Goal: Participate in discussion: Engage in conversation with other users on a specific topic

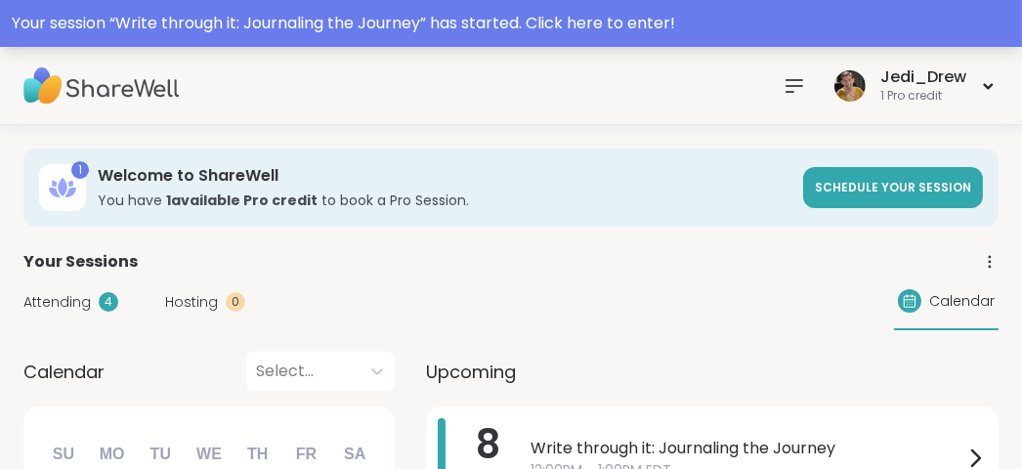
click at [522, 25] on div "Your session “ Write through it: Journaling the Journey ” has started. Click he…" at bounding box center [511, 23] width 998 height 23
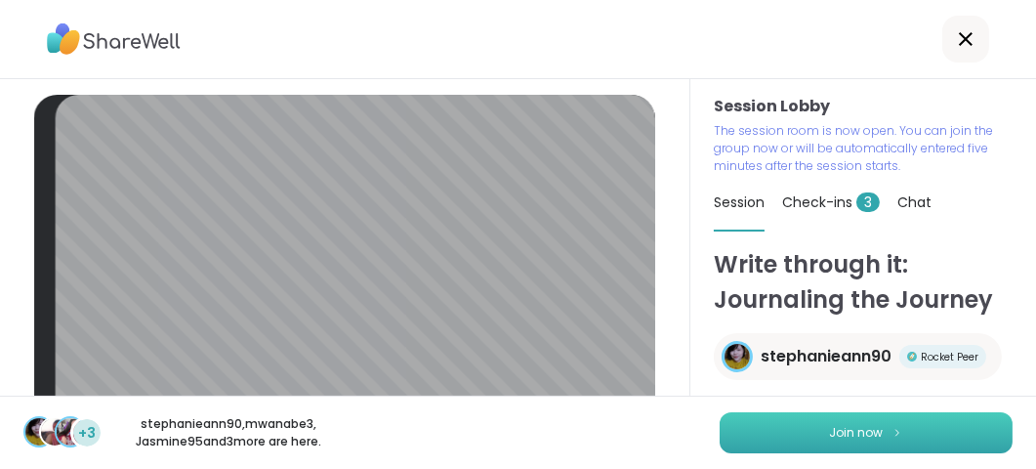
click at [897, 444] on button "Join now" at bounding box center [866, 432] width 293 height 41
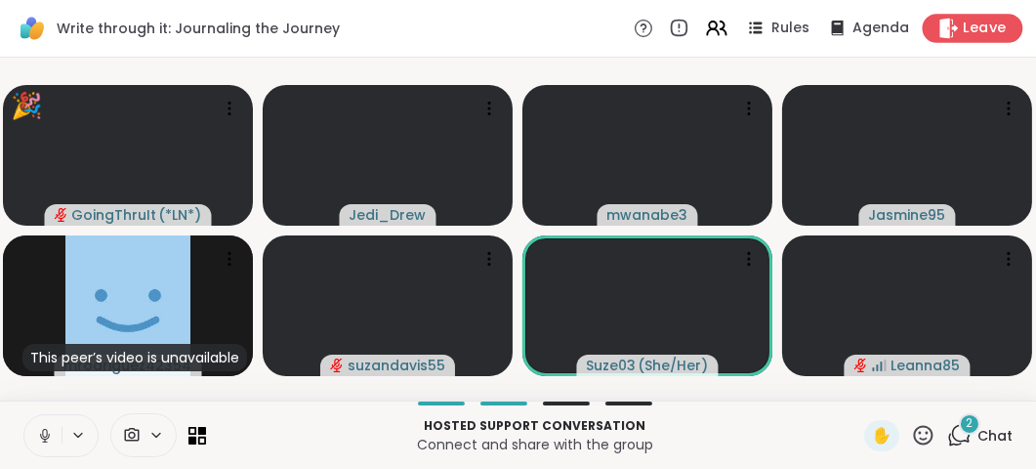
click at [946, 30] on icon at bounding box center [949, 28] width 21 height 21
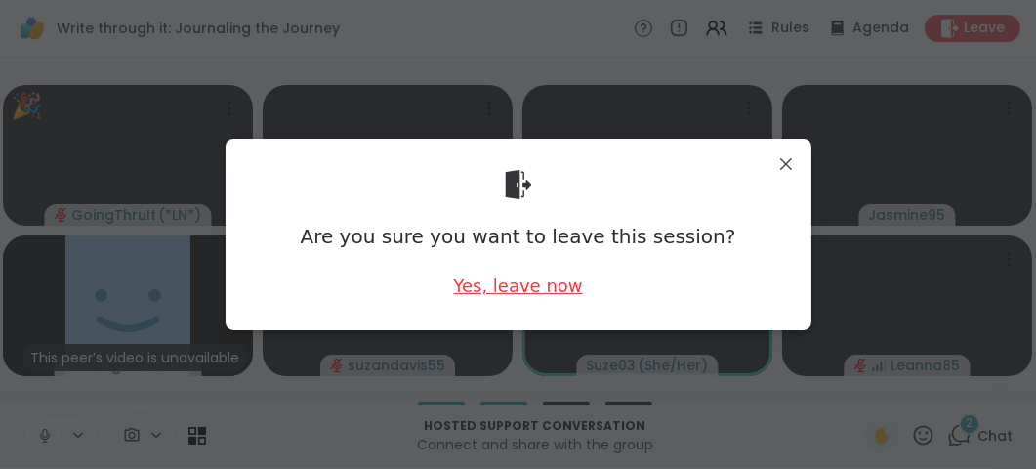
click at [530, 292] on div "Yes, leave now" at bounding box center [517, 286] width 129 height 24
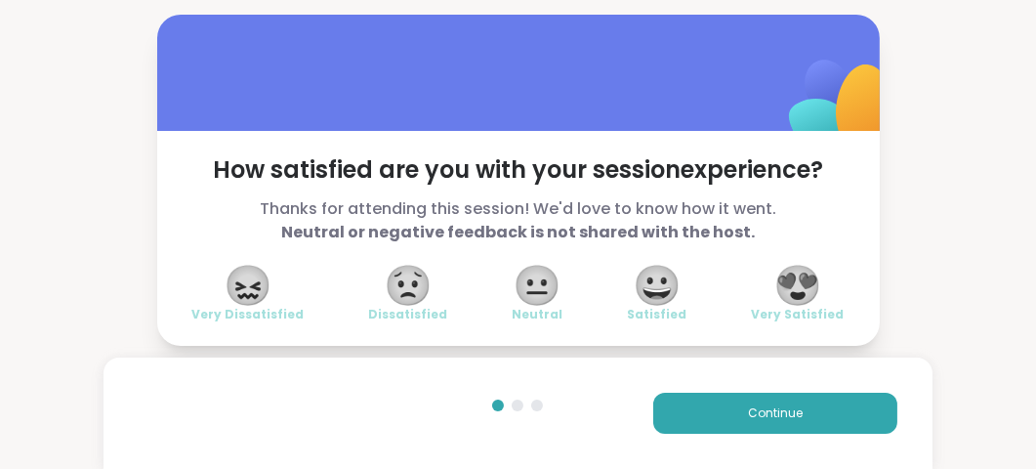
click at [800, 298] on span "😍" at bounding box center [798, 285] width 49 height 35
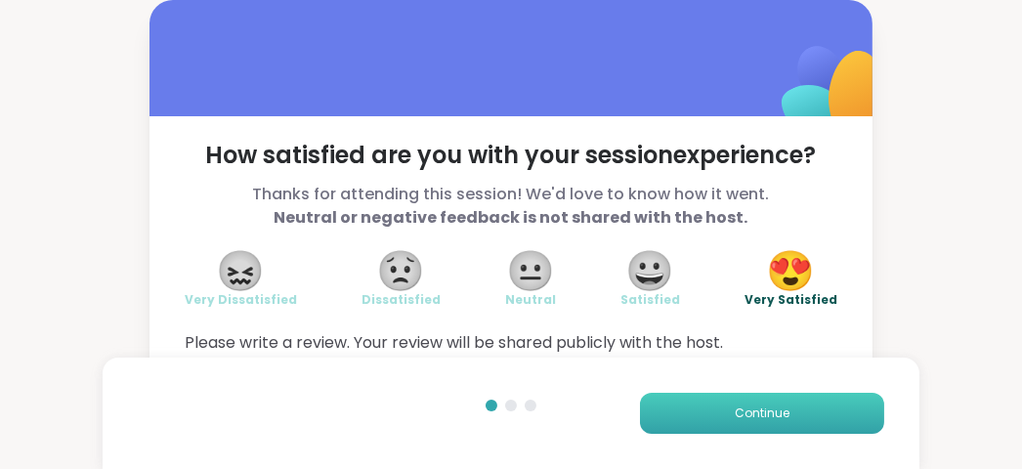
click at [744, 411] on span "Continue" at bounding box center [762, 413] width 55 height 18
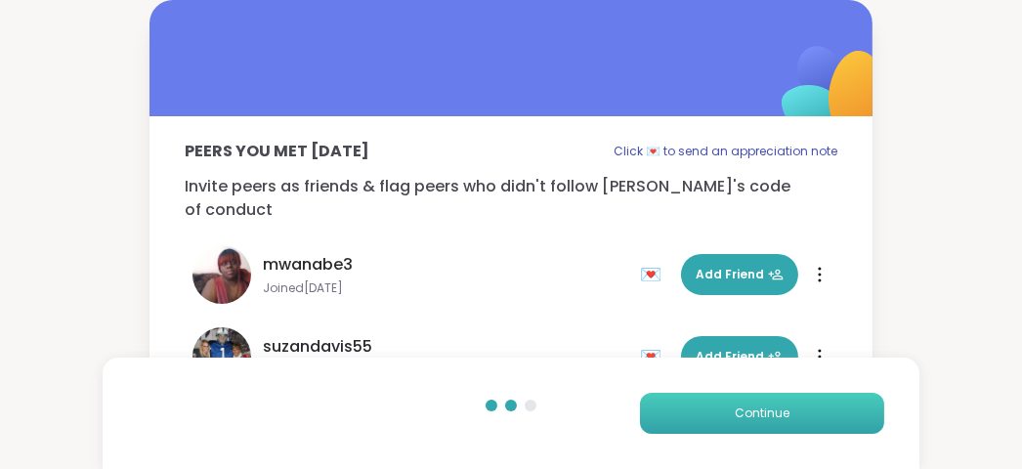
click at [744, 411] on span "Continue" at bounding box center [762, 413] width 55 height 18
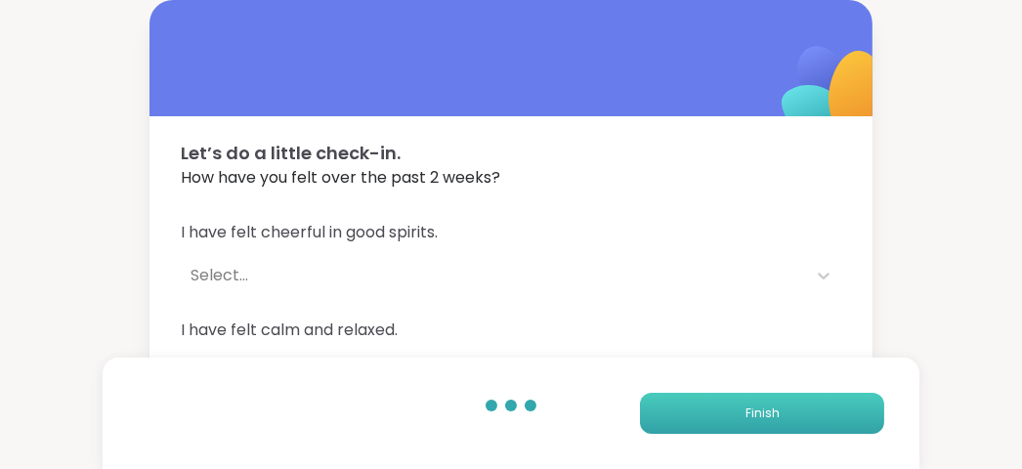
click at [744, 411] on button "Finish" at bounding box center [762, 413] width 244 height 41
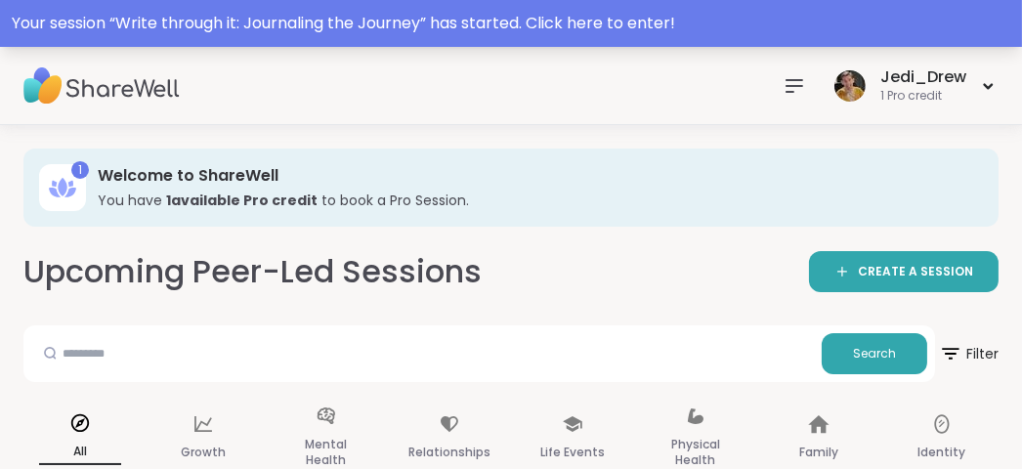
click at [525, 37] on div "Your session “ Write through it: Journaling the Journey ” has started. Click he…" at bounding box center [511, 23] width 1022 height 47
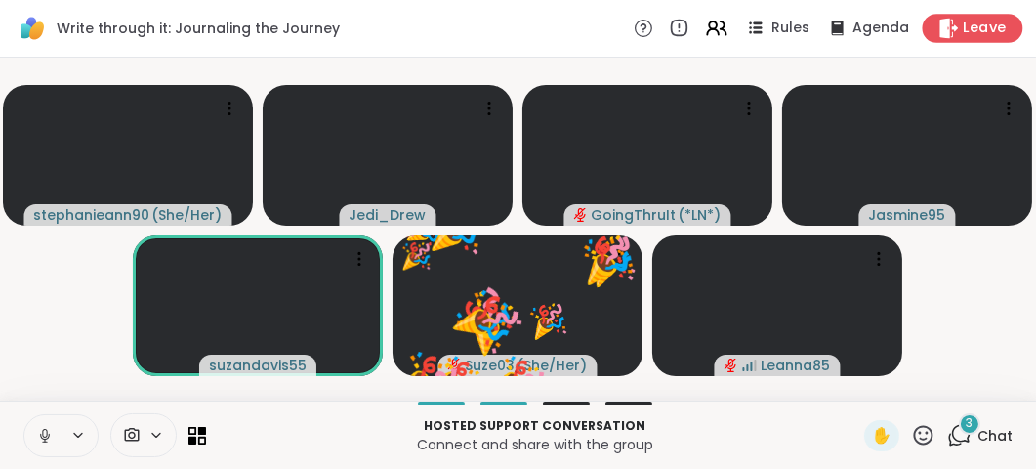
click at [964, 28] on span "Leave" at bounding box center [985, 29] width 43 height 21
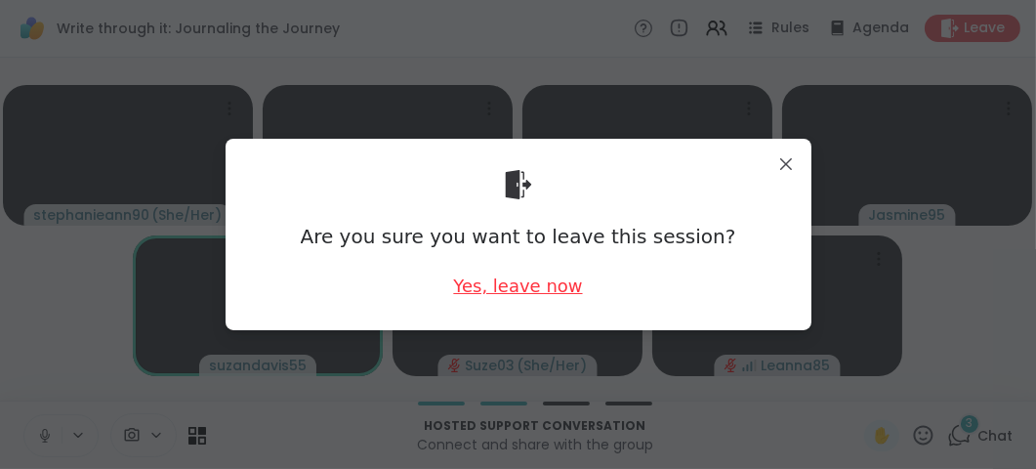
click at [541, 295] on div "Yes, leave now" at bounding box center [517, 286] width 129 height 24
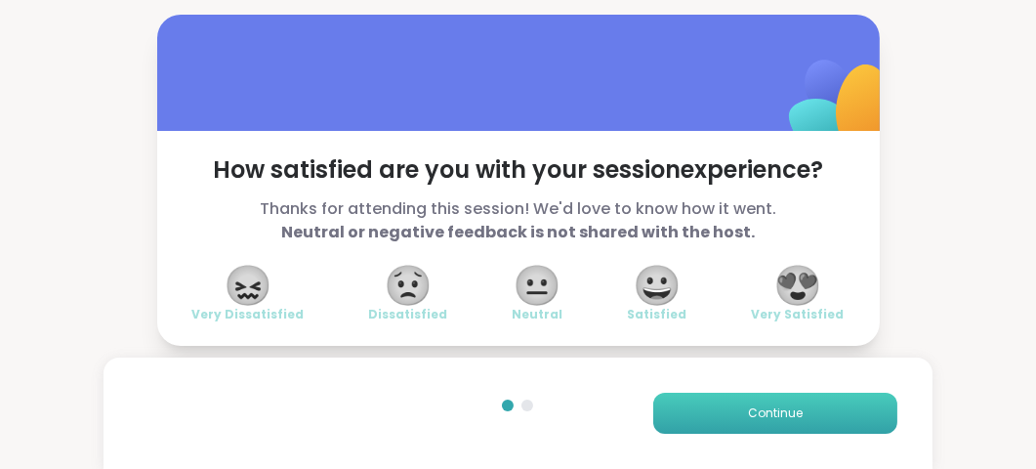
click at [792, 421] on button "Continue" at bounding box center [776, 413] width 244 height 41
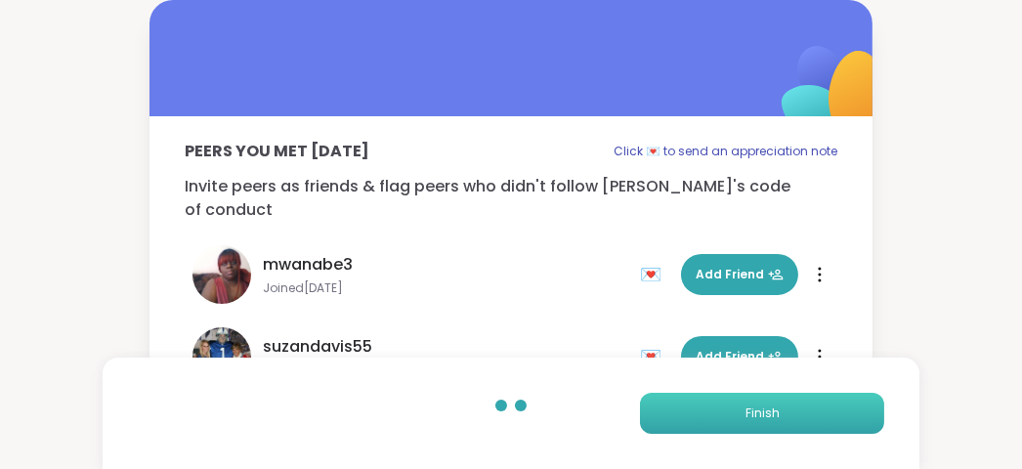
click at [792, 421] on button "Finish" at bounding box center [762, 413] width 244 height 41
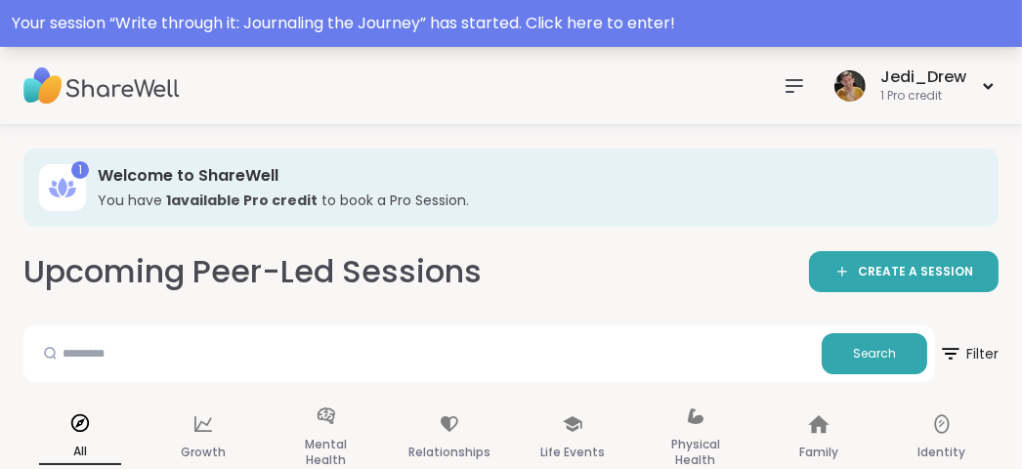
click at [160, 23] on div "Your session “ Write through it: Journaling the Journey ” has started. Click he…" at bounding box center [511, 23] width 998 height 23
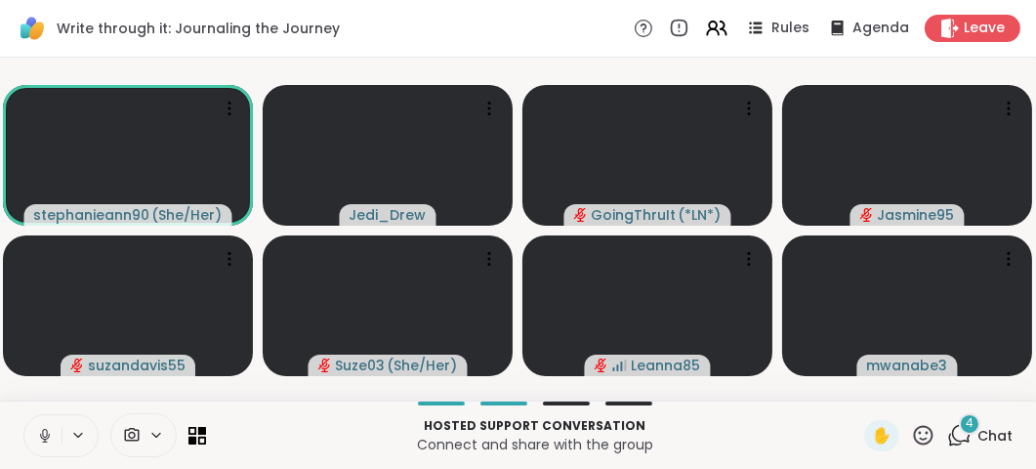
click at [44, 443] on icon at bounding box center [45, 436] width 18 height 18
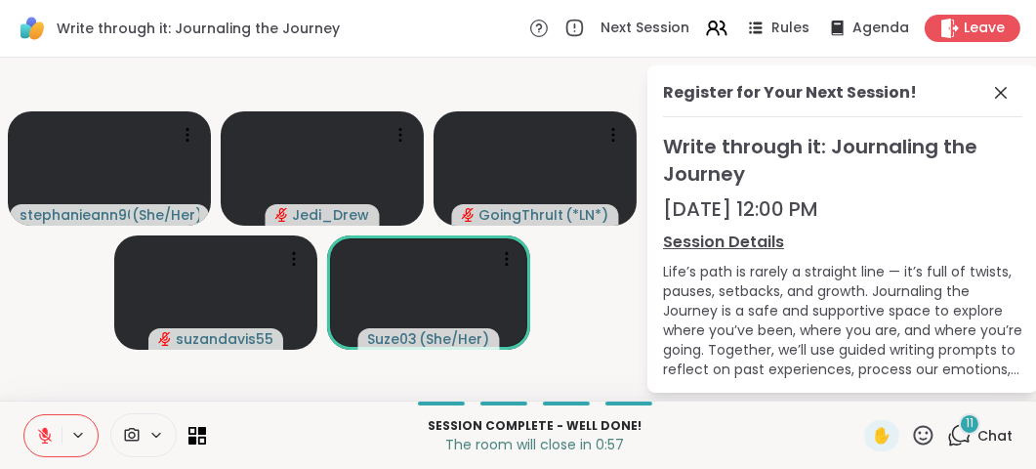
click at [972, 42] on div "Write through it: Journaling the Journey Next Session Rules Agenda Leave" at bounding box center [518, 29] width 1036 height 58
click at [980, 31] on span "Leave" at bounding box center [985, 29] width 43 height 21
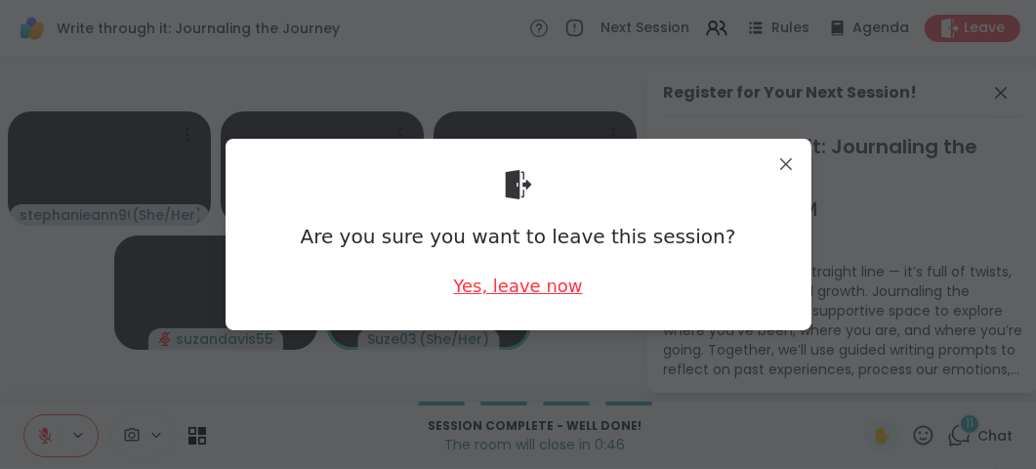
click at [560, 278] on div "Yes, leave now" at bounding box center [517, 286] width 129 height 24
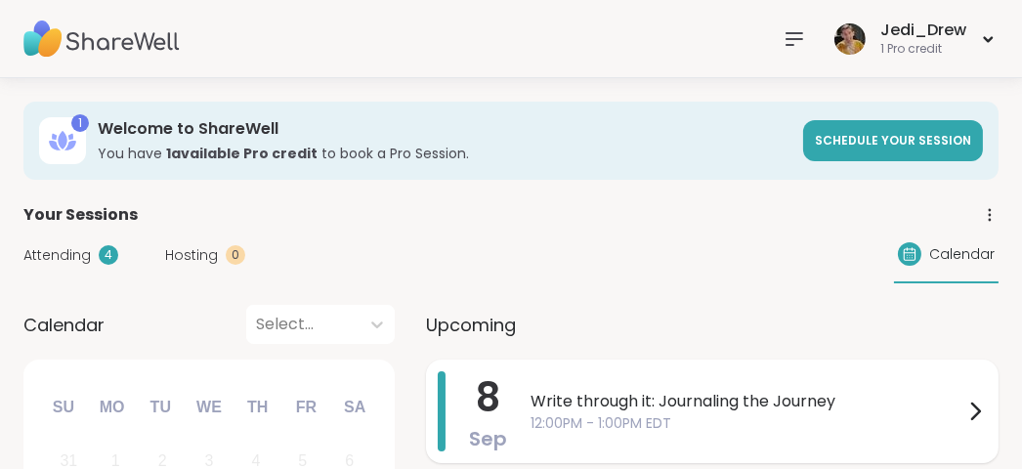
click at [527, 397] on div "8 Sep Write through it: Journaling the Journey 12:00PM - 1:00PM EDT" at bounding box center [712, 411] width 572 height 104
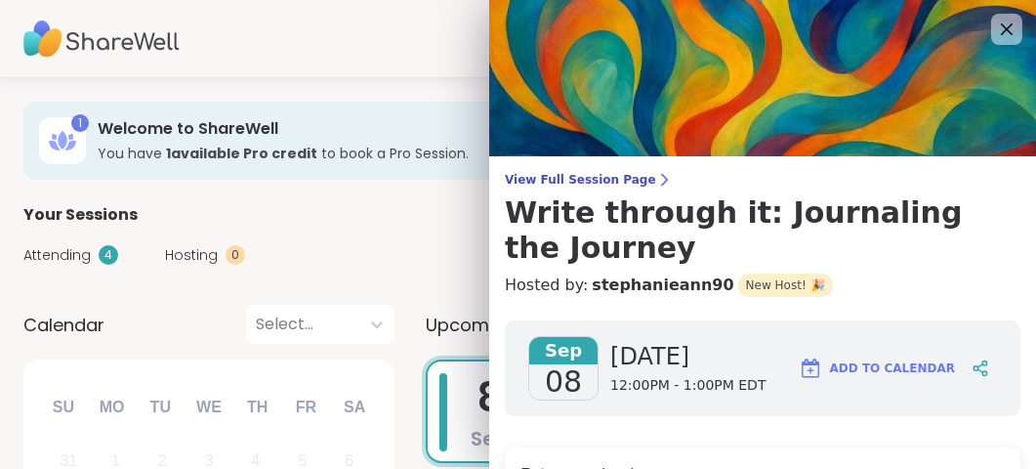
scroll to position [293, 0]
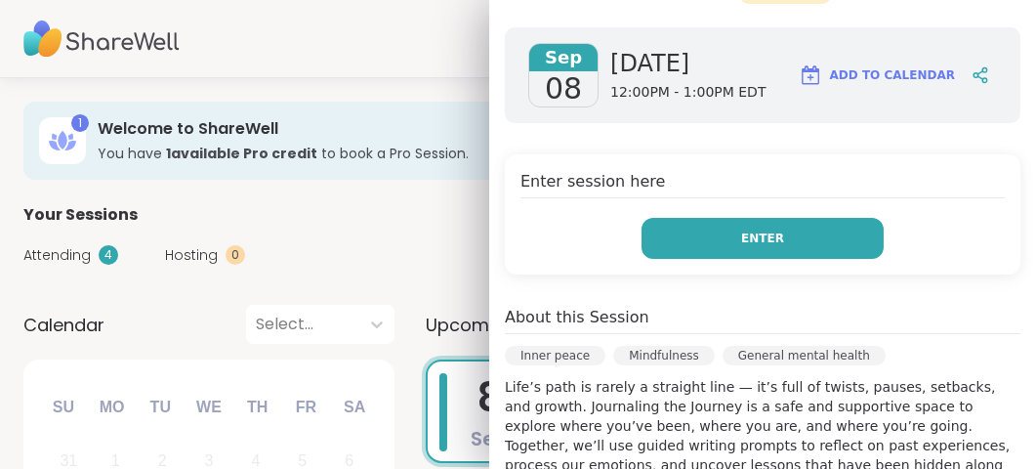
click at [800, 255] on button "Enter" at bounding box center [763, 238] width 242 height 41
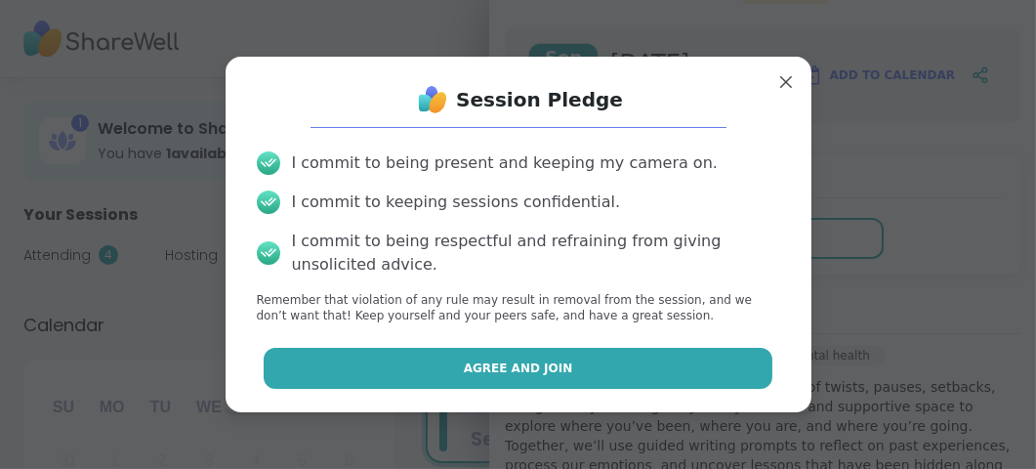
click at [642, 383] on button "Agree and Join" at bounding box center [518, 368] width 509 height 41
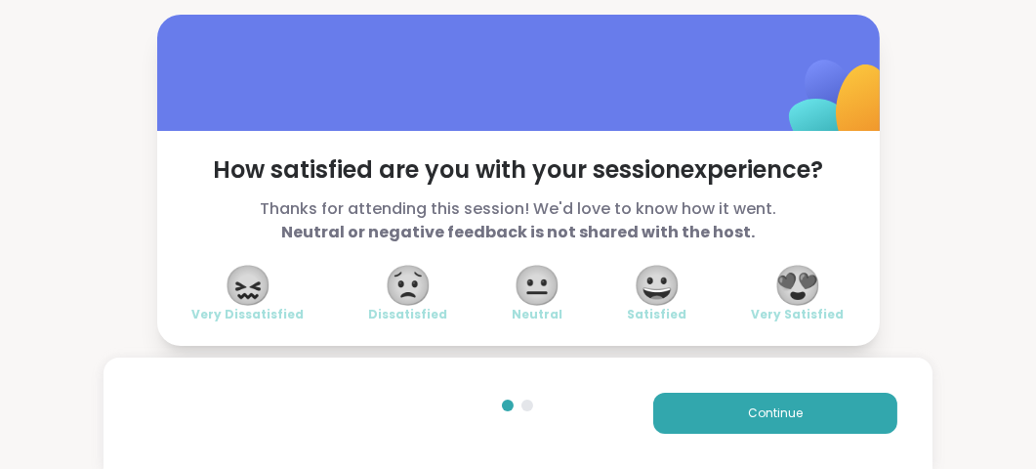
click at [806, 303] on span "😍" at bounding box center [798, 285] width 49 height 35
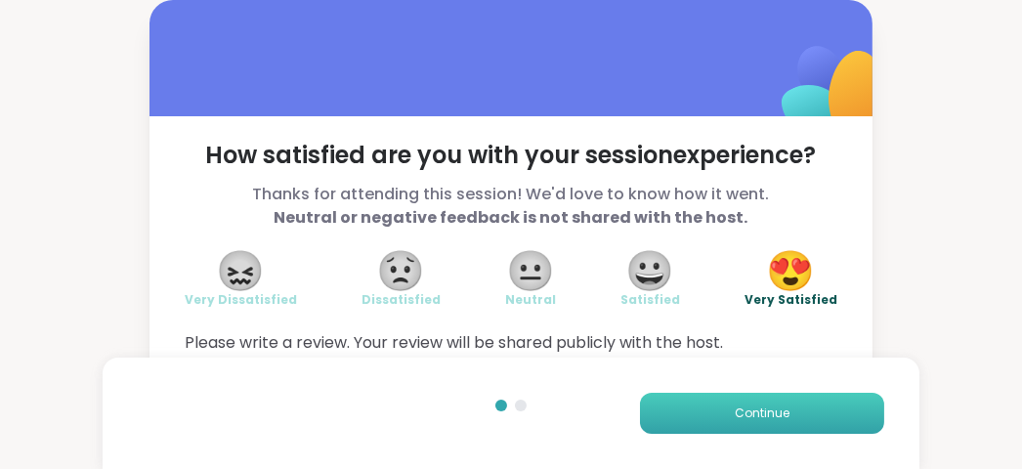
click at [805, 418] on button "Continue" at bounding box center [762, 413] width 244 height 41
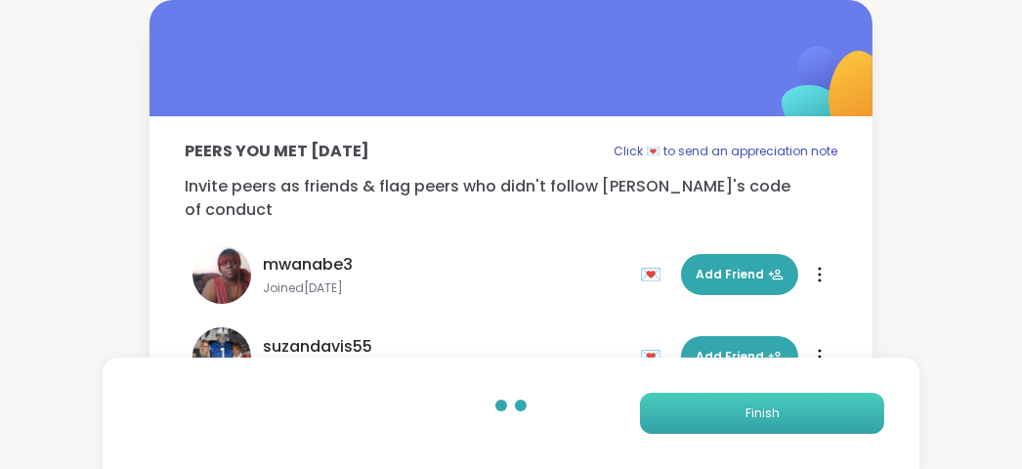
click at [805, 418] on button "Finish" at bounding box center [762, 413] width 244 height 41
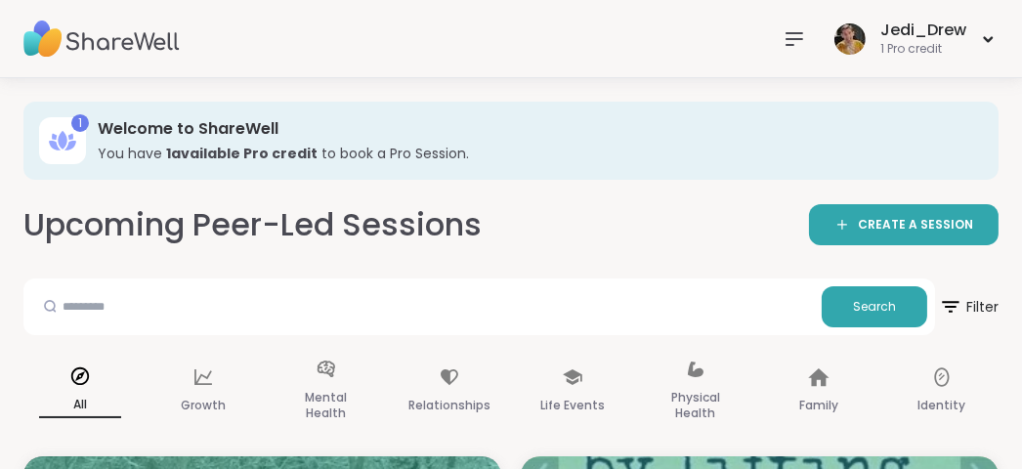
click at [796, 51] on div at bounding box center [794, 39] width 39 height 39
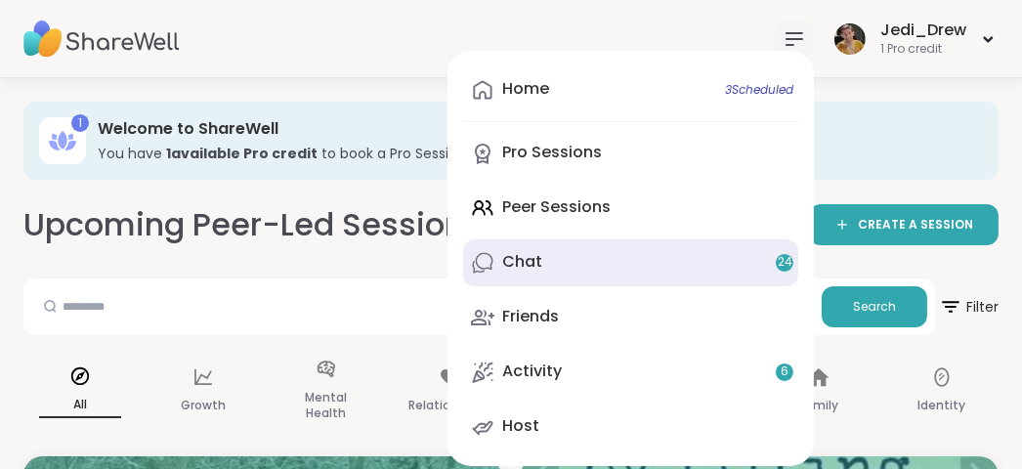
click at [505, 263] on div "Chat 24" at bounding box center [522, 261] width 40 height 21
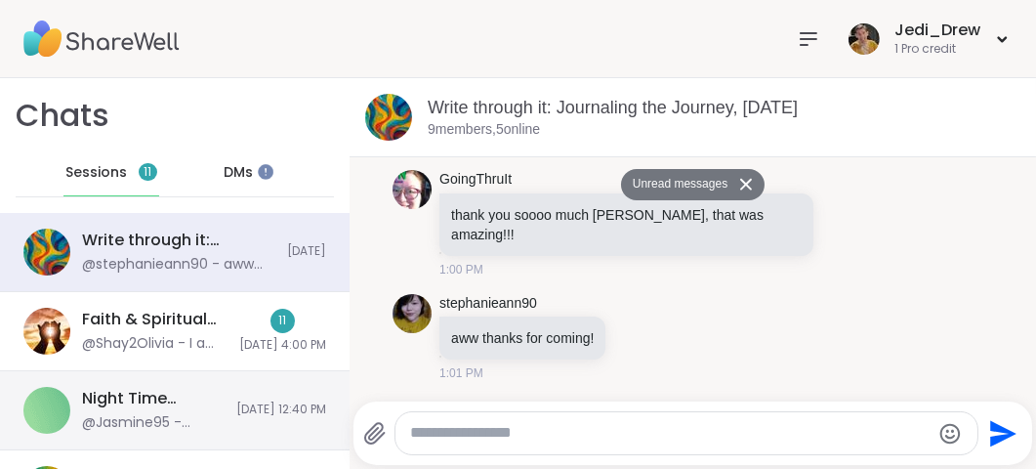
click at [189, 398] on div "Night Time Reflection and/or Body Doubling, Sep 06" at bounding box center [153, 398] width 143 height 21
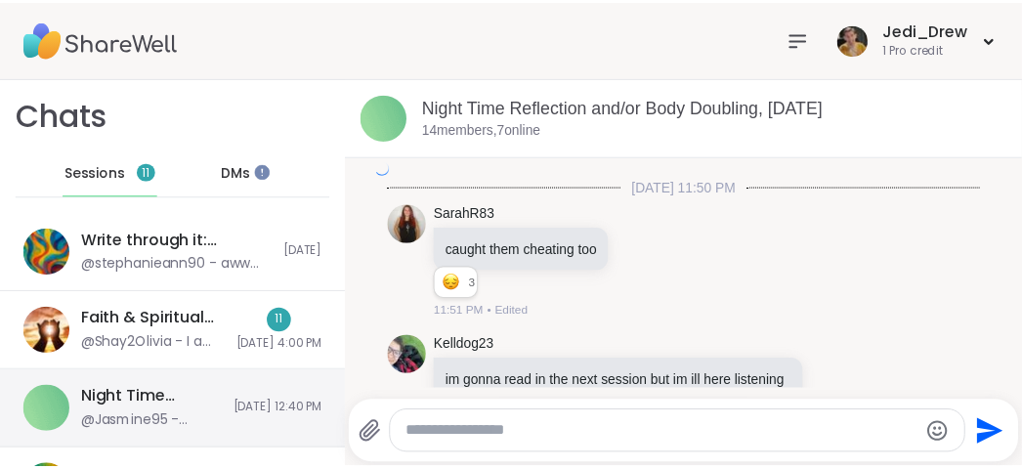
scroll to position [11481, 0]
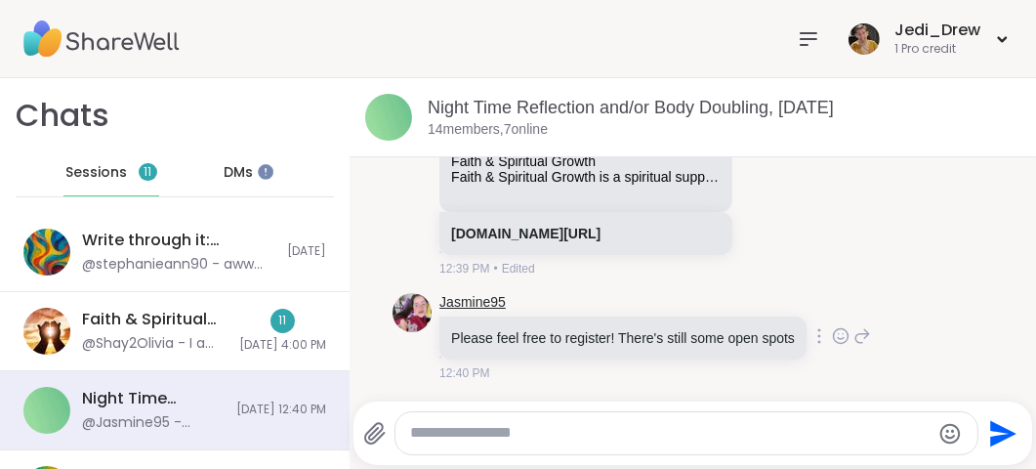
click at [470, 293] on link "Jasmine95" at bounding box center [473, 303] width 66 height 20
click at [541, 98] on link "Night Time Reflection and/or Body Doubling, Sep 06" at bounding box center [631, 108] width 406 height 20
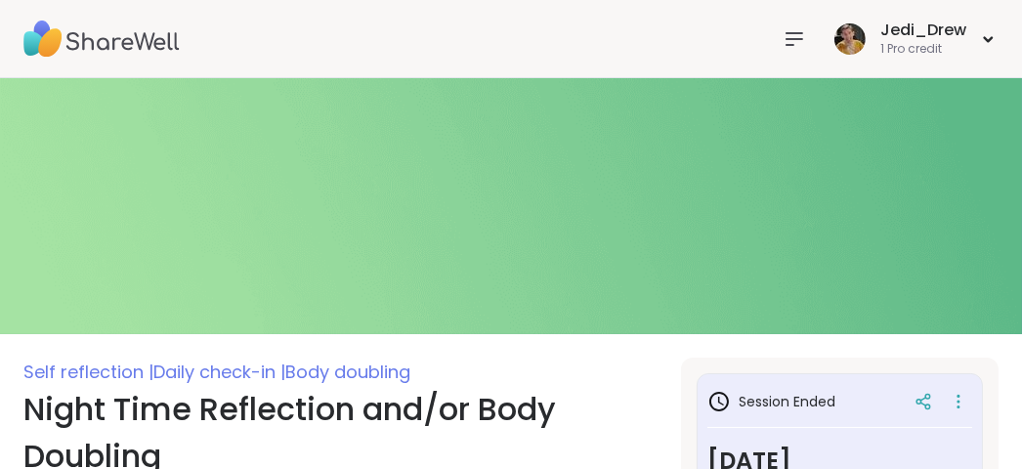
scroll to position [293, 0]
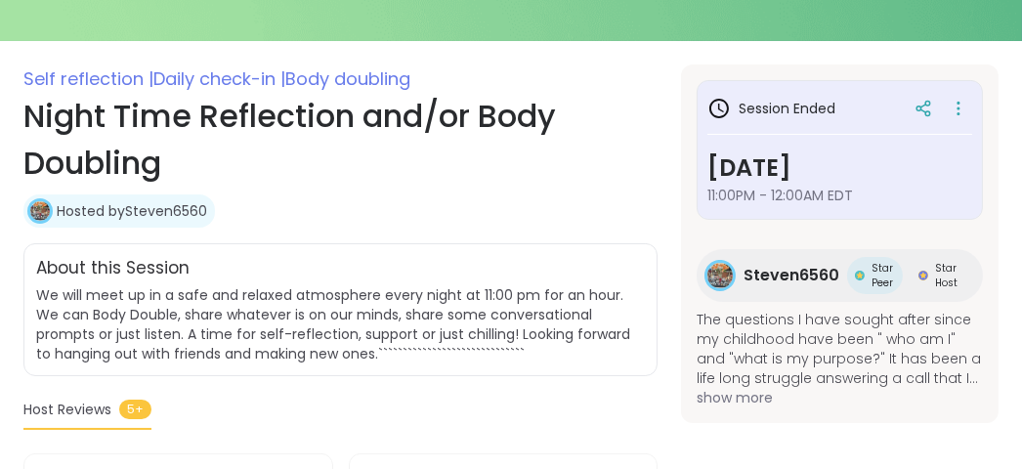
click at [772, 257] on div "Steven6560" at bounding box center [791, 275] width 96 height 37
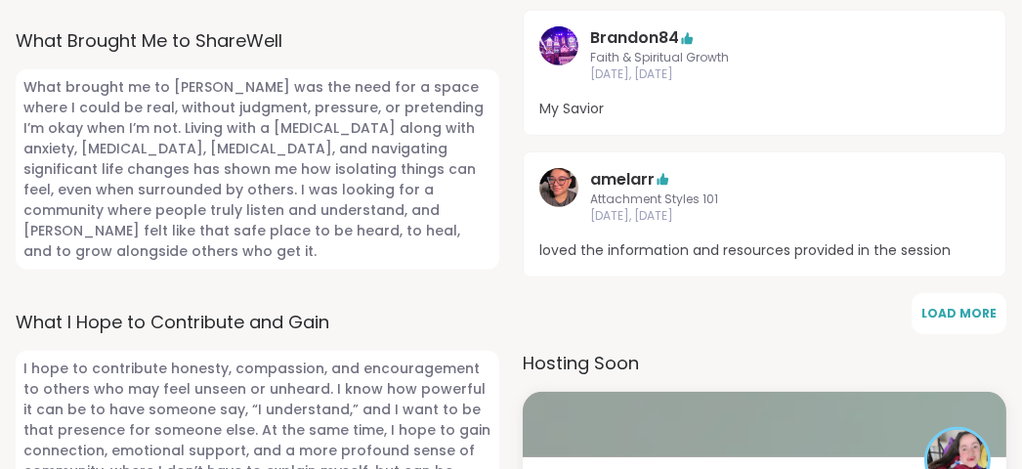
scroll to position [1465, 0]
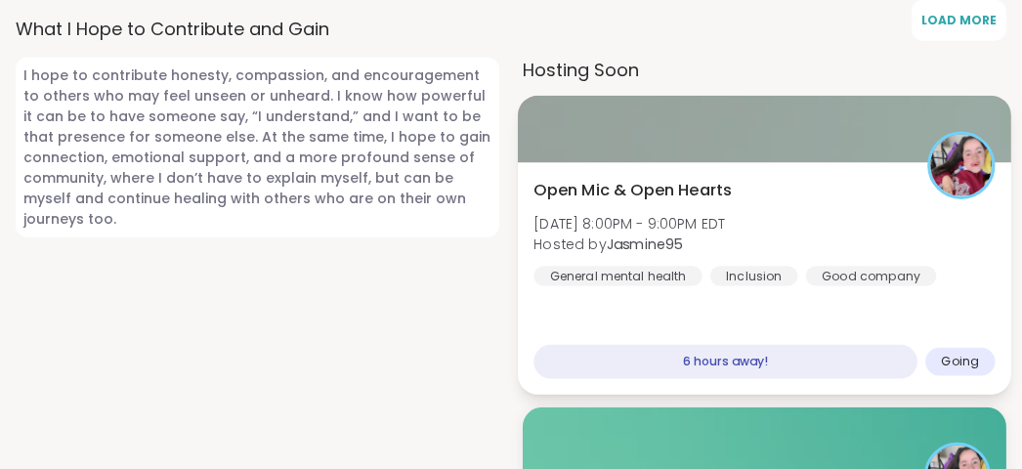
drag, startPoint x: 0, startPoint y: 0, endPoint x: 858, endPoint y: 196, distance: 879.9
click at [858, 196] on div "Open Mic & Open Hearts Mon, Sep 08 | 8:00PM - 9:00PM EDT Hosted by Jasmine95 Ge…" at bounding box center [763, 231] width 461 height 107
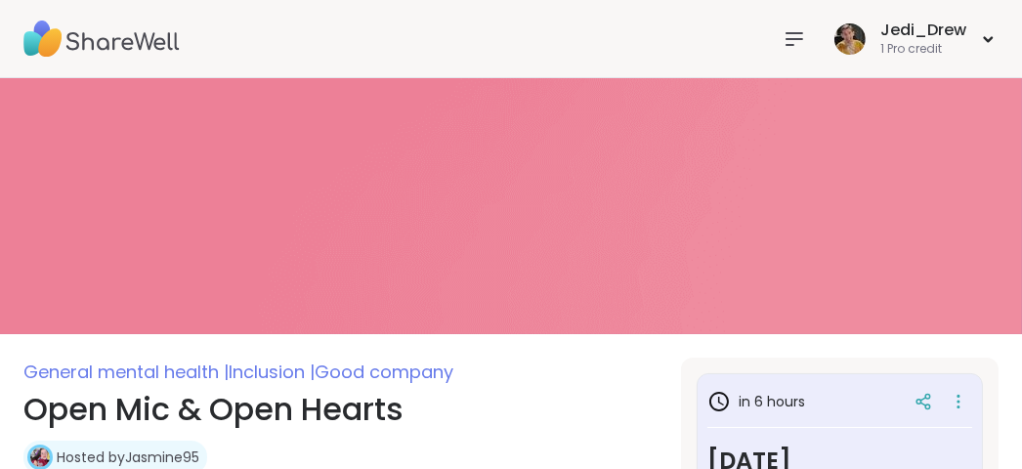
scroll to position [293, 0]
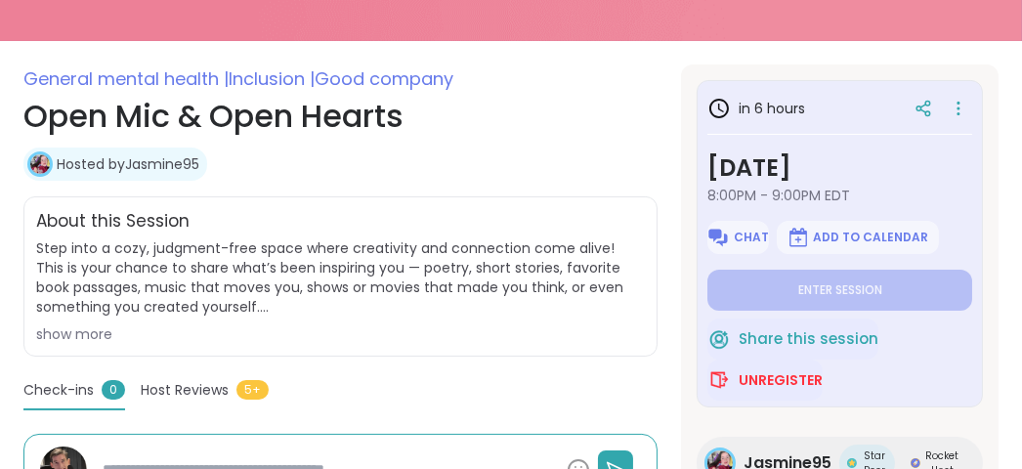
type textarea "*"
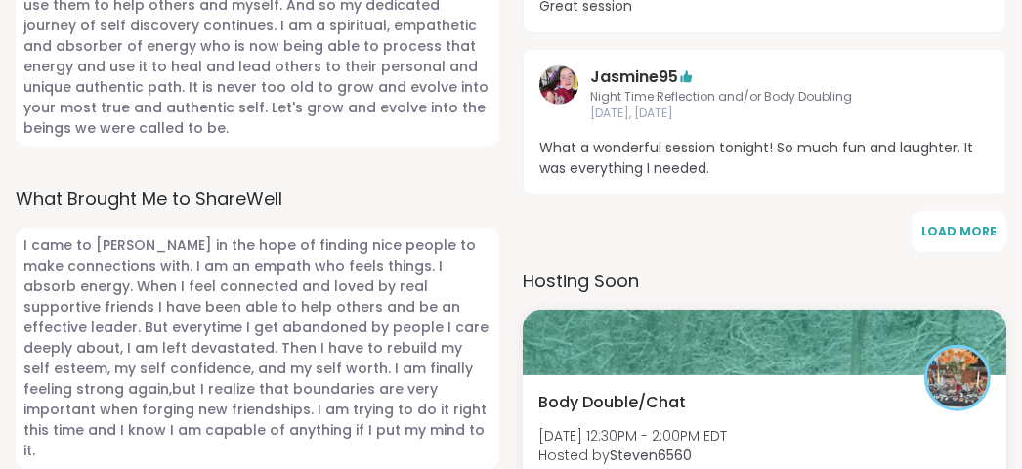
scroll to position [1465, 0]
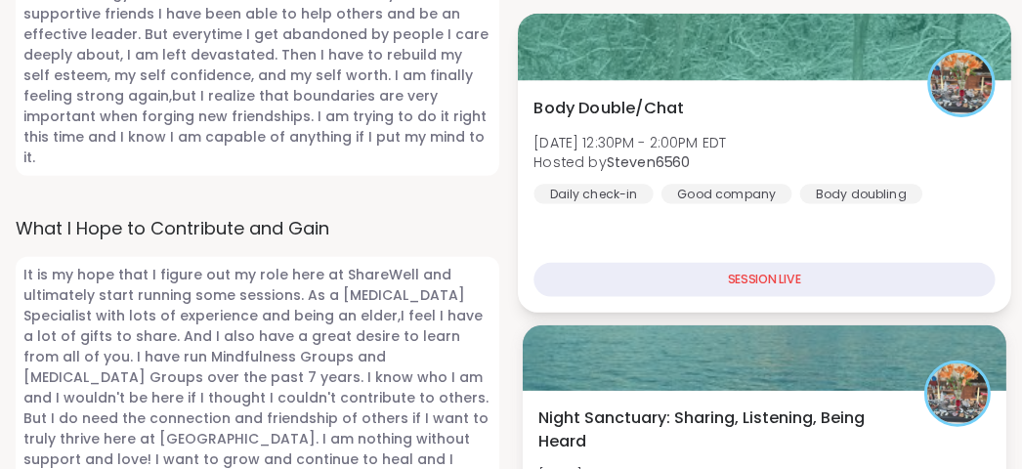
drag, startPoint x: 760, startPoint y: 276, endPoint x: 964, endPoint y: 192, distance: 220.8
click at [964, 192] on div "Body Double/Chat Mon, Sep 08 | 12:30PM - 2:00PM EDT Hosted by Steven6560 Daily …" at bounding box center [764, 196] width 493 height 232
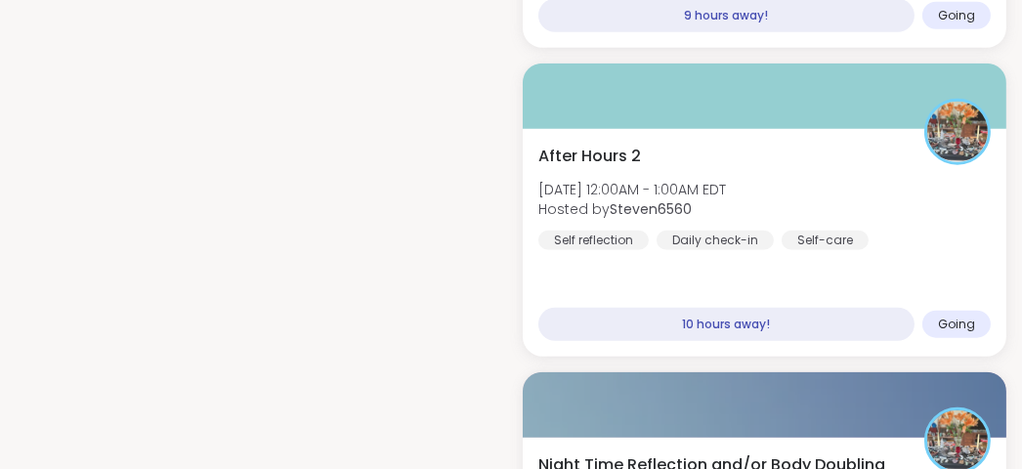
scroll to position [2638, 0]
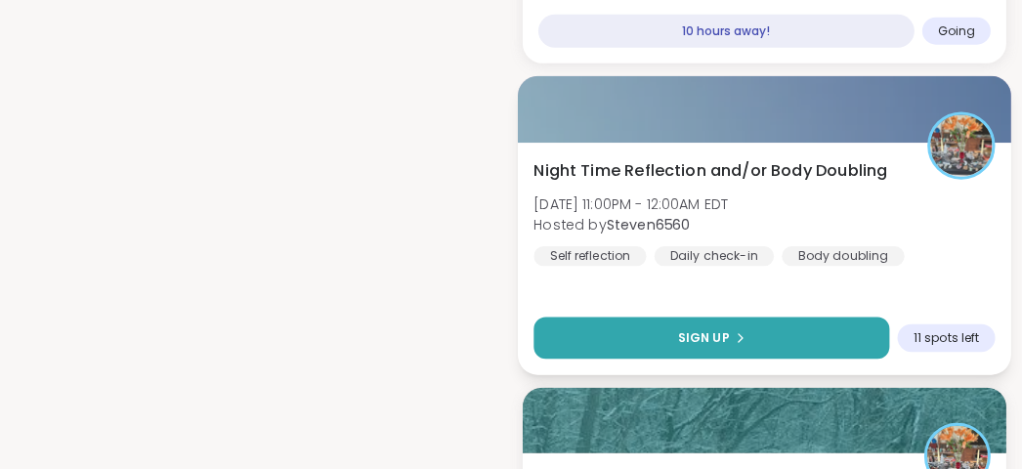
click at [754, 317] on button "Sign Up" at bounding box center [711, 338] width 356 height 42
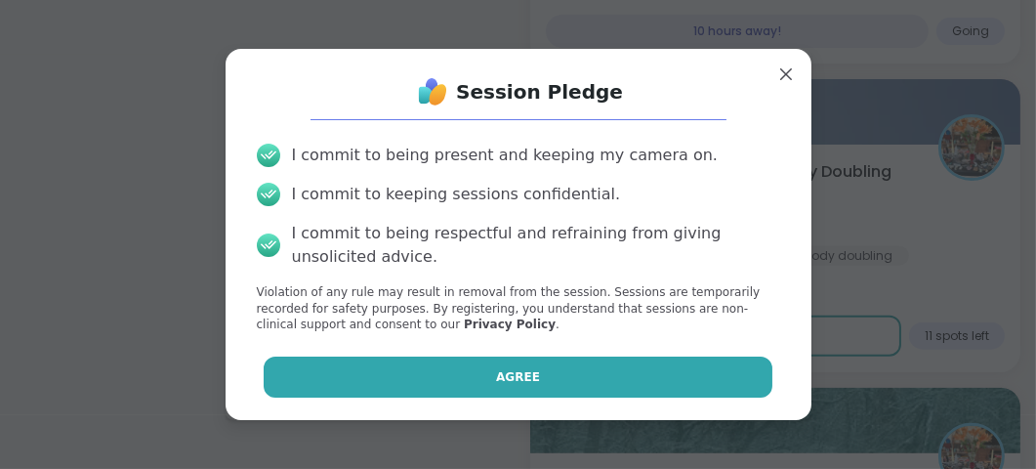
click at [678, 394] on button "Agree" at bounding box center [518, 377] width 509 height 41
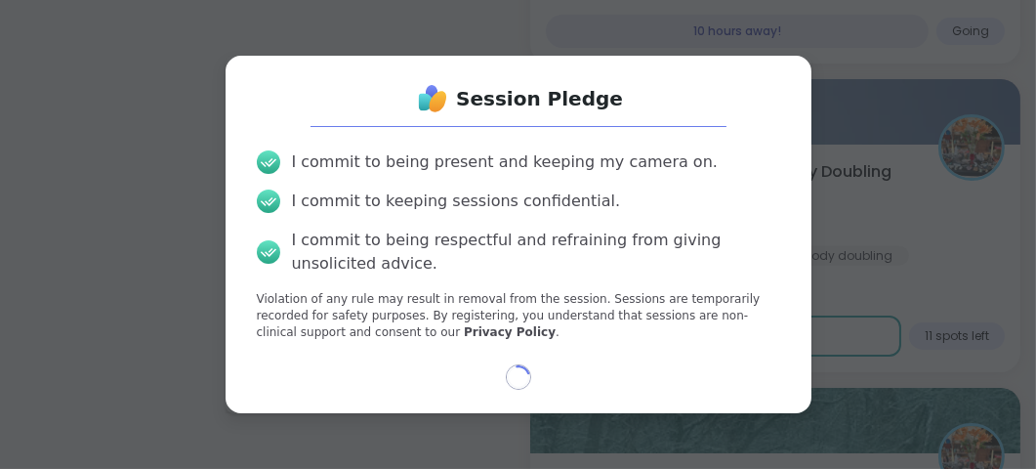
select select "**"
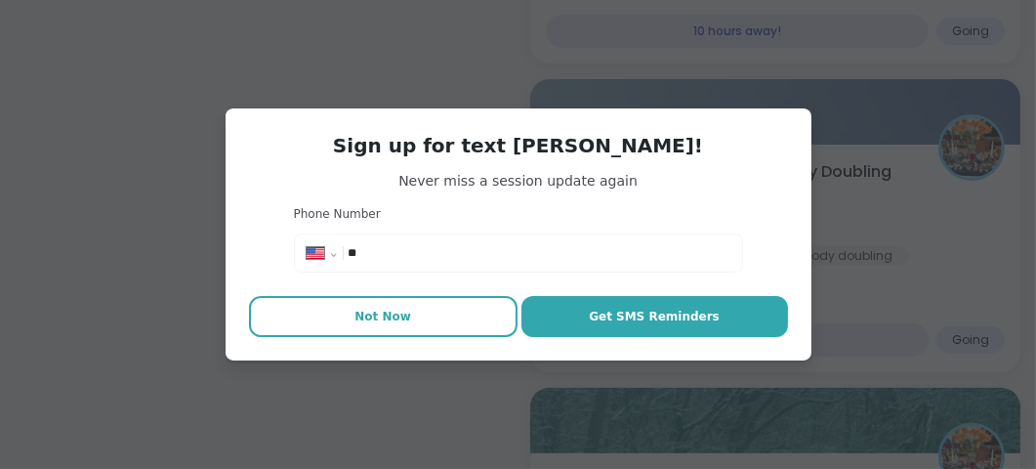
click at [428, 320] on button "Not Now" at bounding box center [383, 316] width 269 height 41
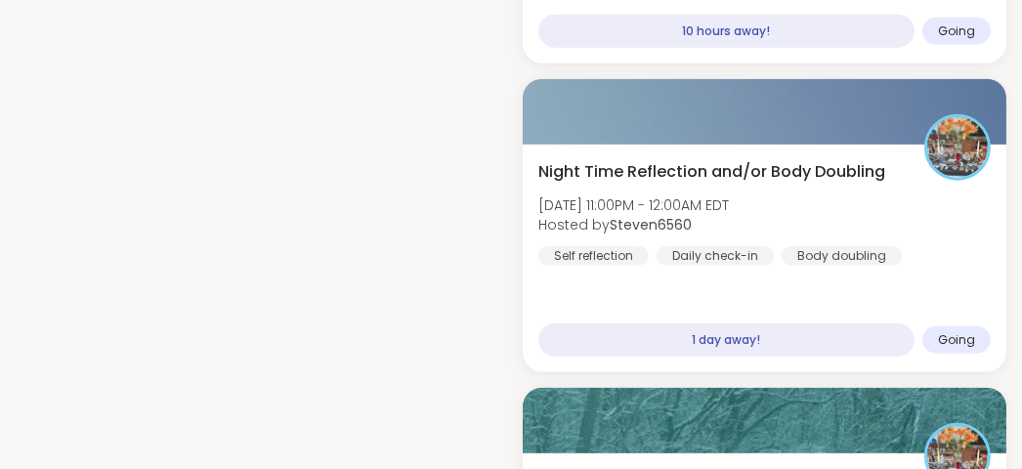
scroll to position [2931, 0]
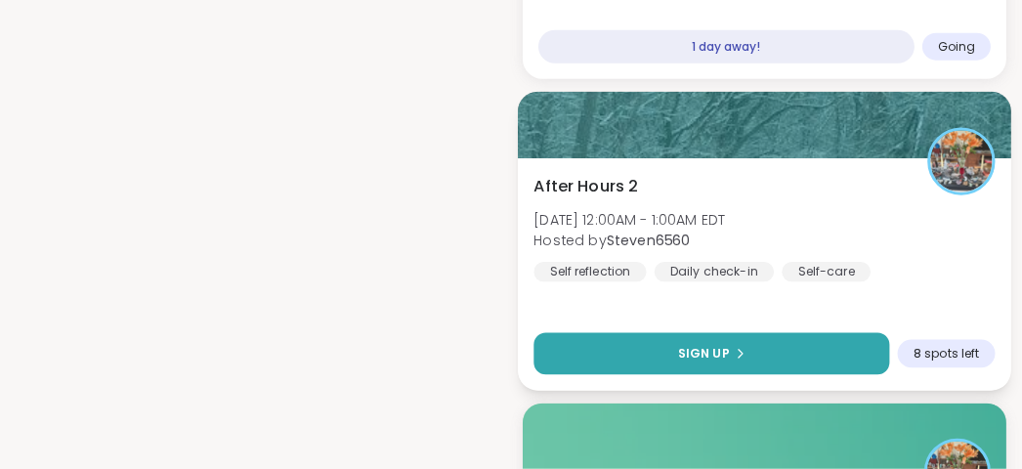
click at [759, 332] on button "Sign Up" at bounding box center [711, 353] width 356 height 42
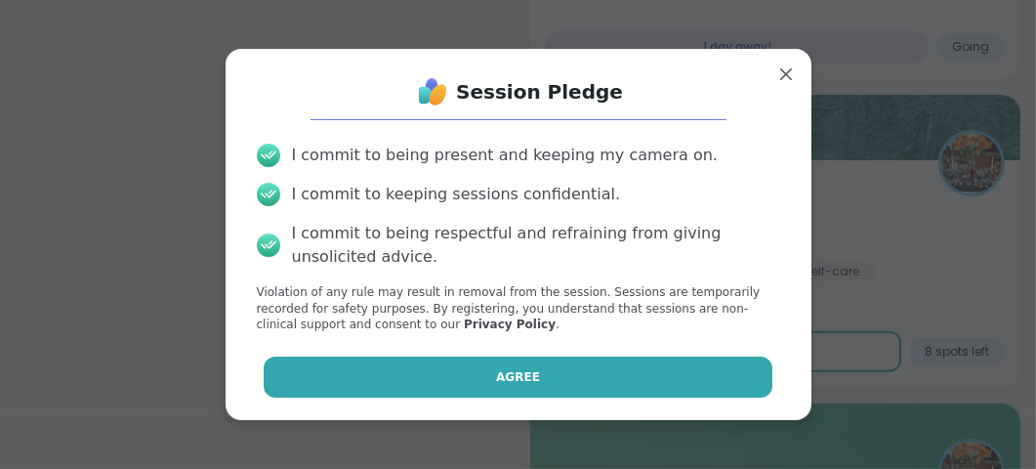
click at [723, 375] on button "Agree" at bounding box center [518, 377] width 509 height 41
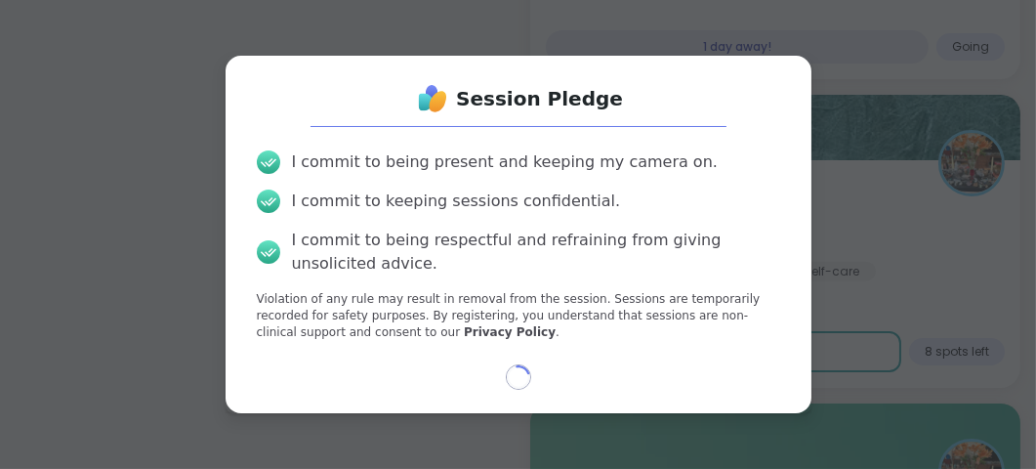
select select "**"
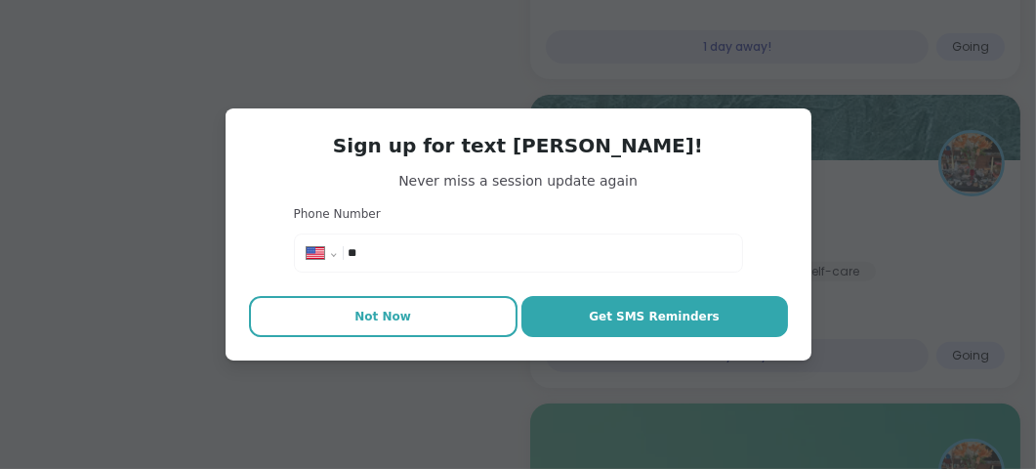
click at [336, 317] on button "Not Now" at bounding box center [383, 316] width 269 height 41
type textarea "*"
